Goal: Task Accomplishment & Management: Complete application form

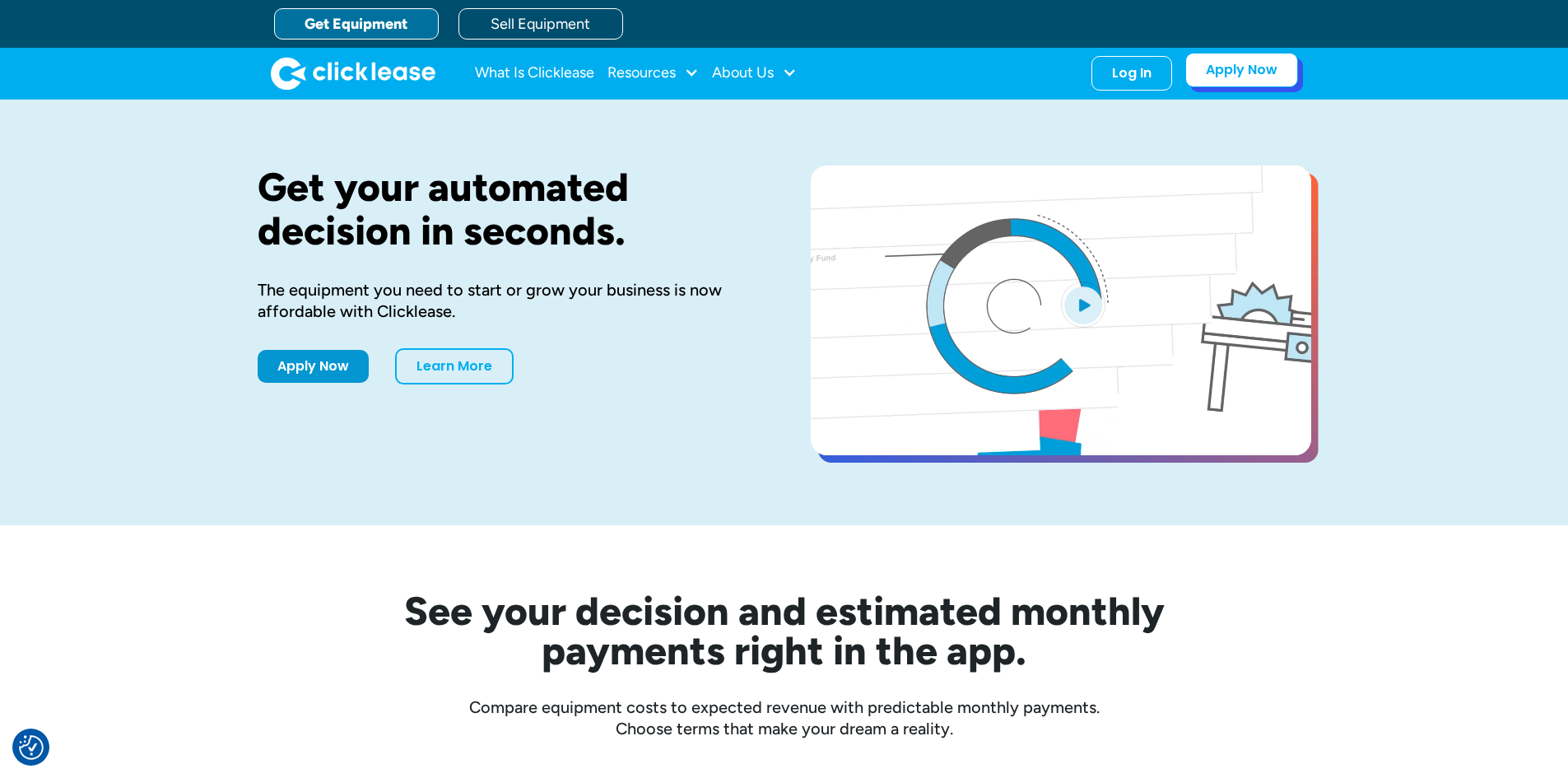
click at [1222, 68] on link "Apply Now" at bounding box center [1241, 69] width 113 height 34
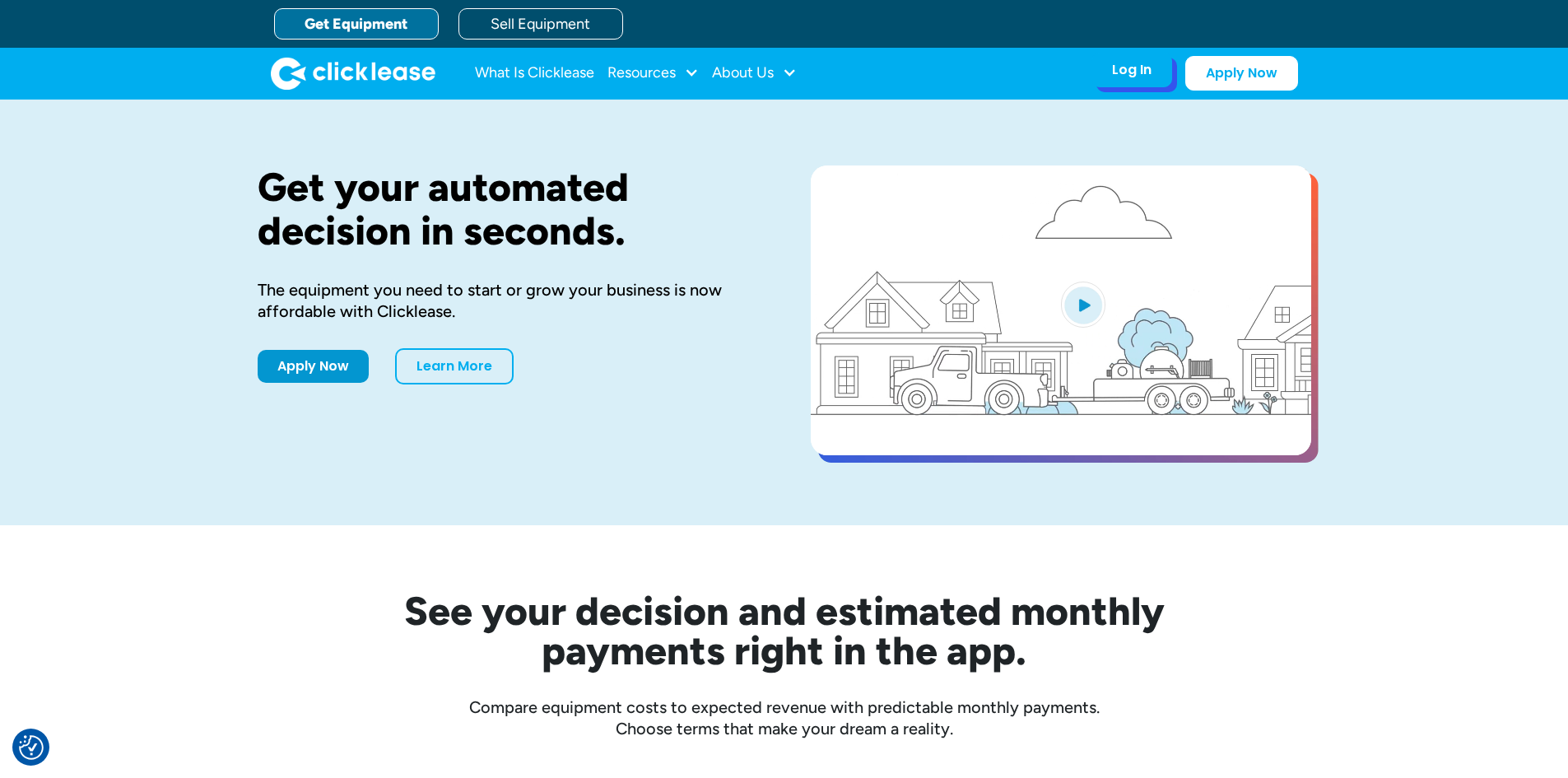
click at [1140, 79] on div "Log In" at bounding box center [1132, 69] width 40 height 16
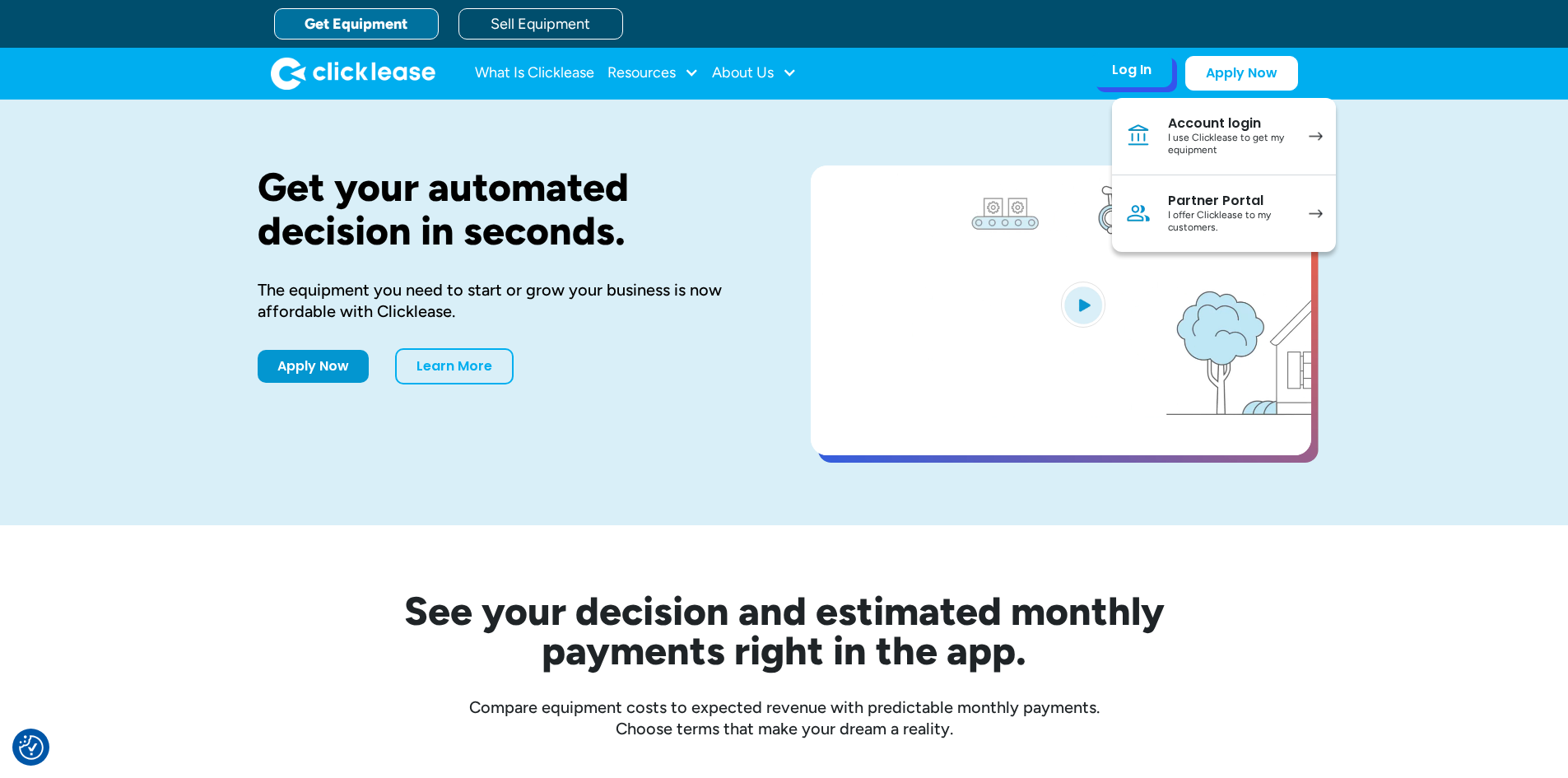
click at [1196, 227] on div "I offer Clicklease to my customers." at bounding box center [1231, 222] width 125 height 25
